Goal: Transaction & Acquisition: Purchase product/service

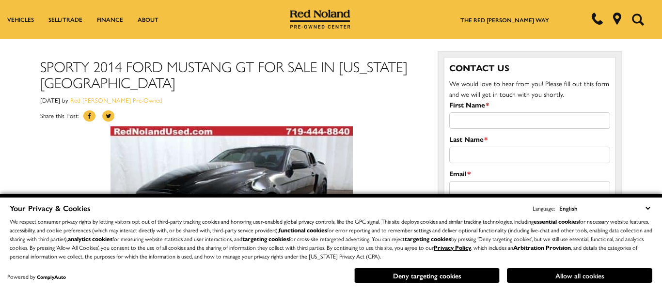
click at [547, 277] on button "Allow all cookies" at bounding box center [579, 276] width 145 height 15
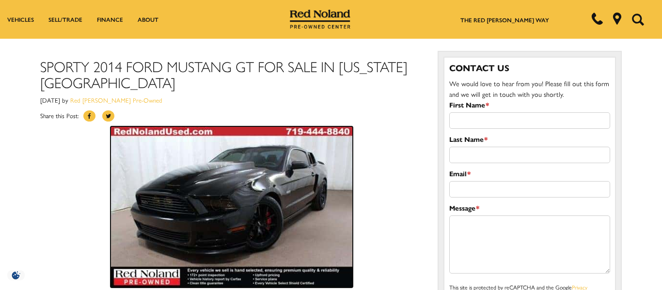
click at [230, 206] on img at bounding box center [232, 207] width 242 height 161
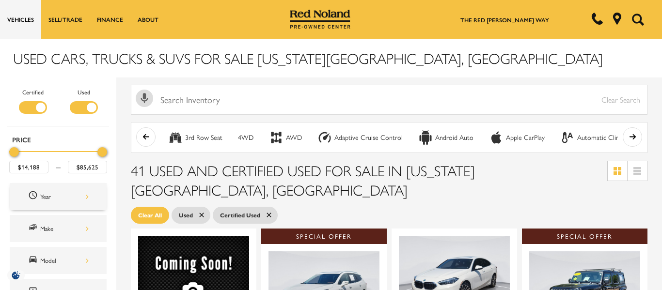
click at [75, 195] on div "Year" at bounding box center [64, 197] width 48 height 11
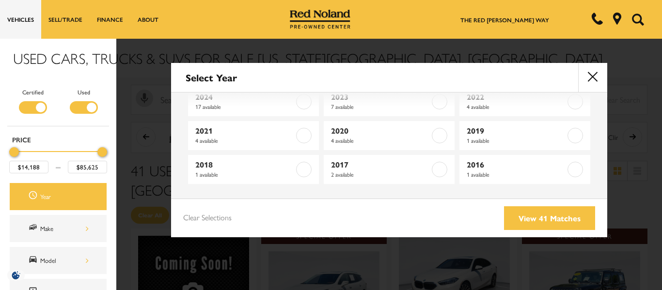
scroll to position [25, 0]
click at [599, 80] on button "close" at bounding box center [592, 77] width 29 height 29
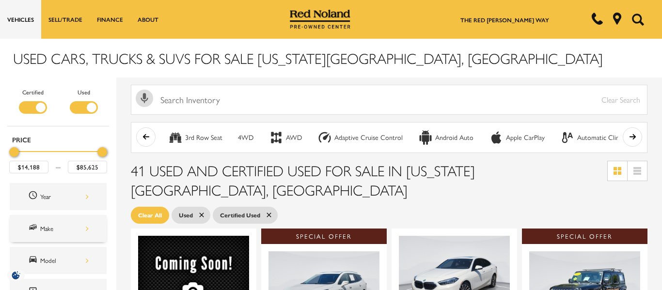
click at [51, 236] on div "Make" at bounding box center [58, 228] width 97 height 27
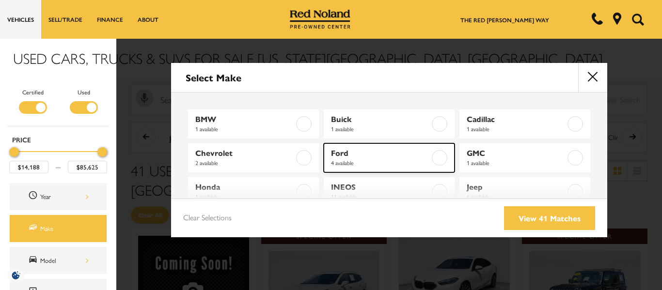
click at [367, 166] on span "4 available" at bounding box center [380, 163] width 99 height 10
type input "$39,994"
type input "$55,999"
checkbox input "true"
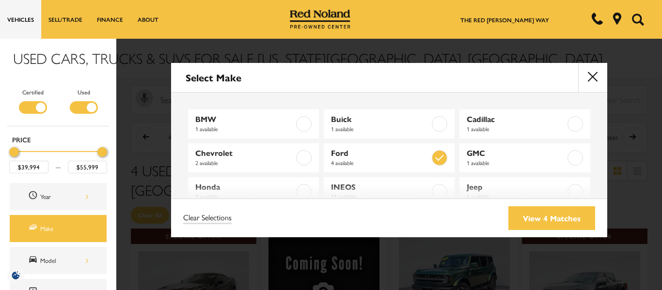
click at [171, 243] on div "Select Make BMW 1 available Buick 1 available Cadillac 1 available Chevrolet 2 …" at bounding box center [389, 145] width 546 height 290
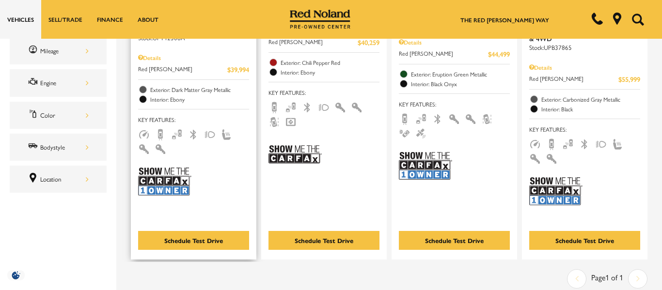
scroll to position [388, 0]
